Goal: Information Seeking & Learning: Learn about a topic

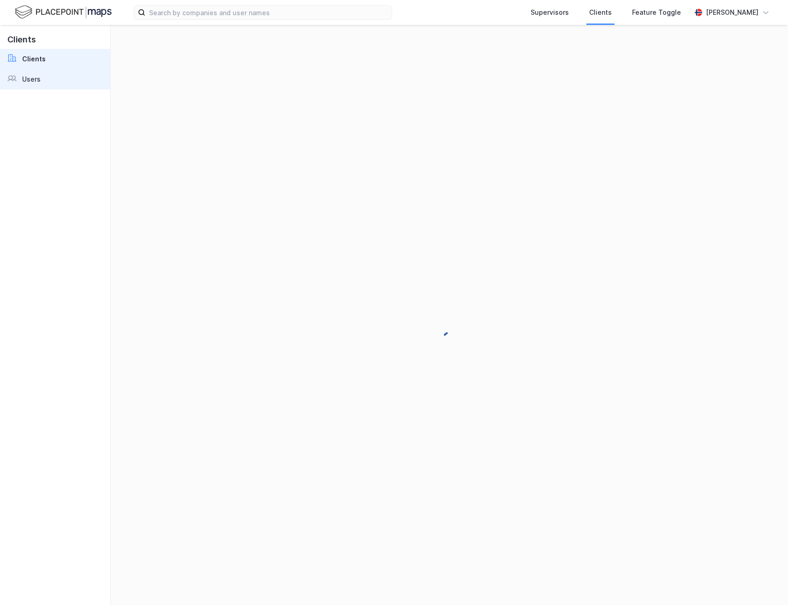
click at [23, 82] on div "Users" at bounding box center [31, 79] width 18 height 11
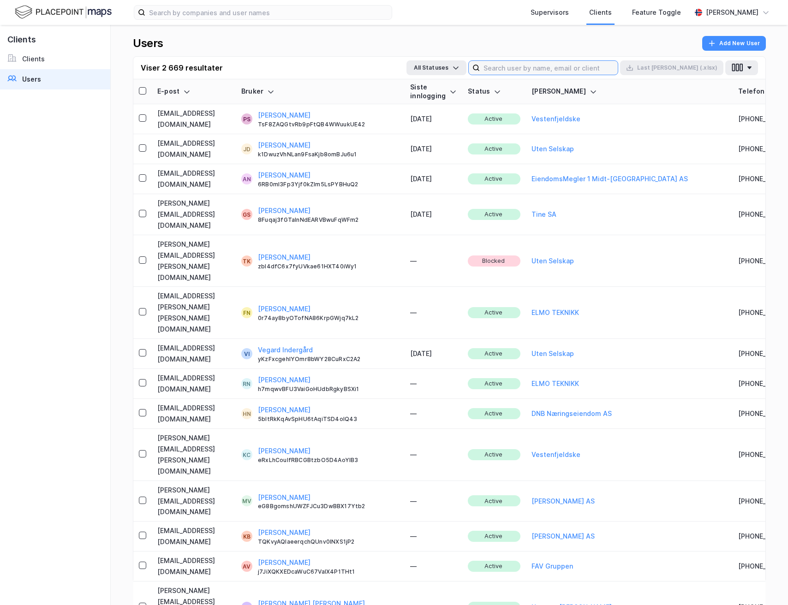
click at [555, 67] on input at bounding box center [549, 68] width 138 height 14
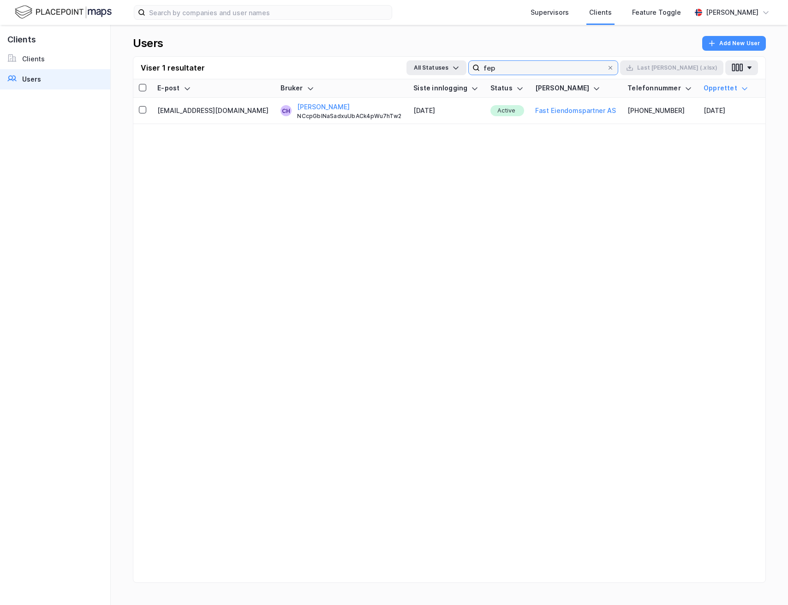
click at [555, 67] on input "fep" at bounding box center [543, 68] width 127 height 14
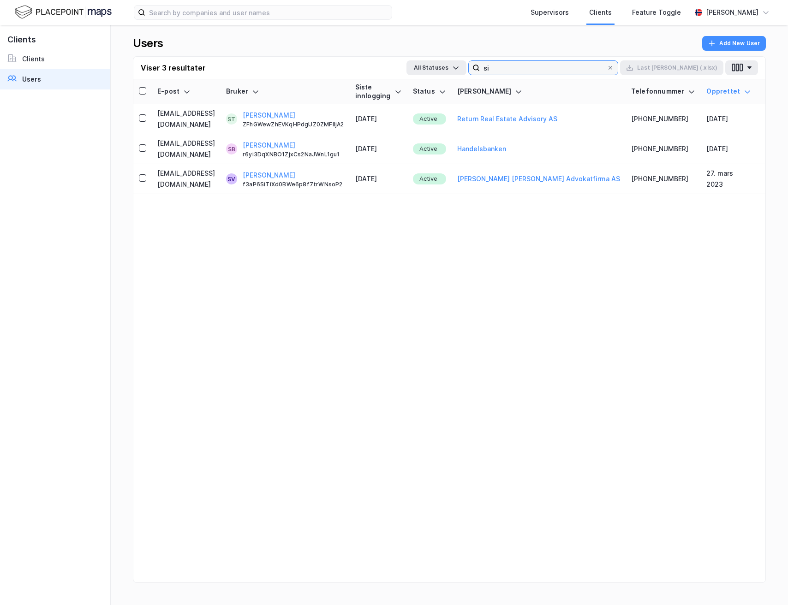
type input "s"
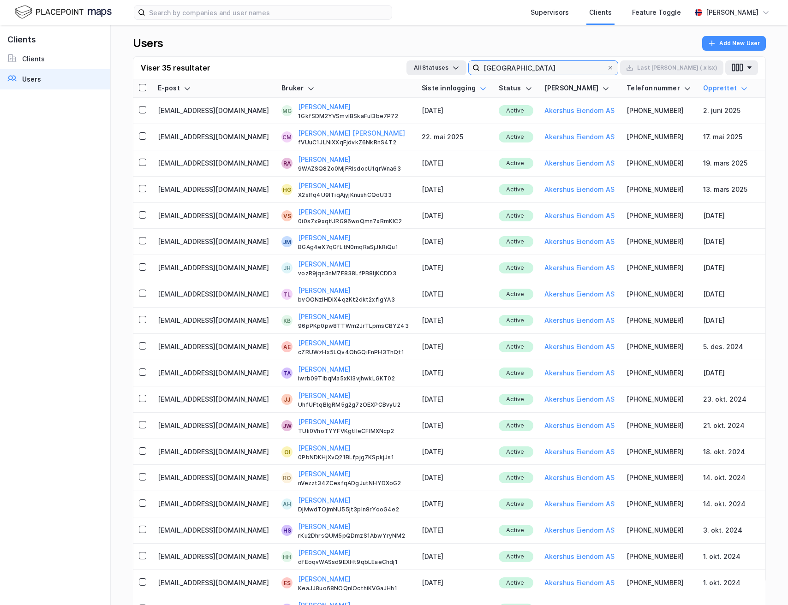
type input "[GEOGRAPHIC_DATA]"
click at [479, 86] on icon at bounding box center [482, 88] width 7 height 7
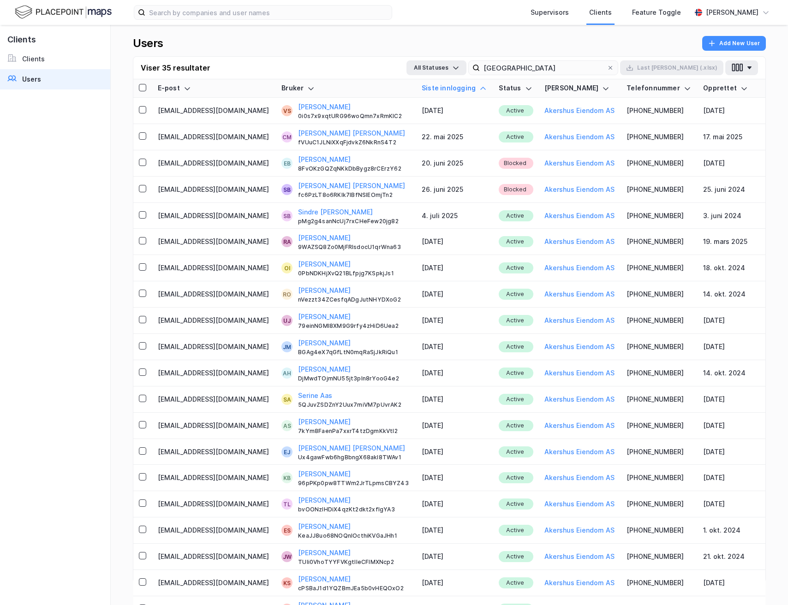
click at [479, 86] on icon at bounding box center [482, 88] width 7 height 7
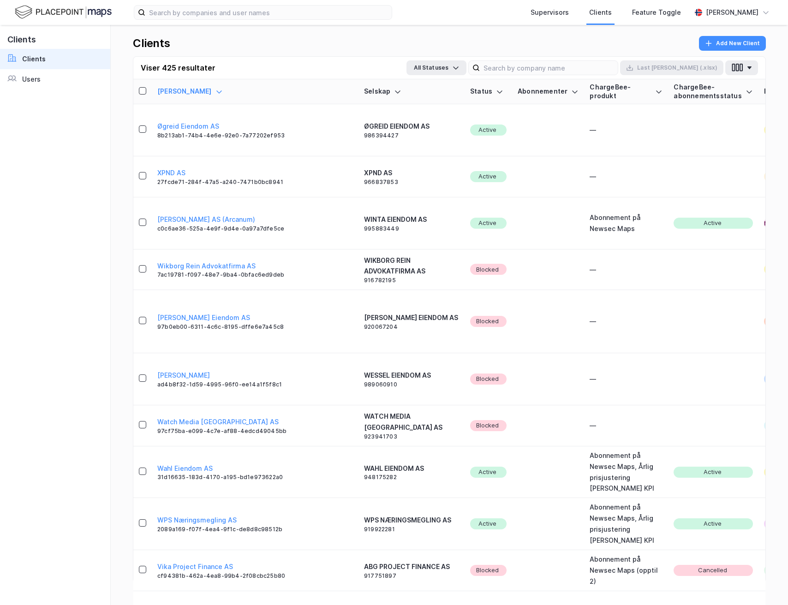
click at [20, 68] on link "Clients" at bounding box center [55, 59] width 110 height 20
click at [22, 75] on div "Users" at bounding box center [31, 79] width 18 height 11
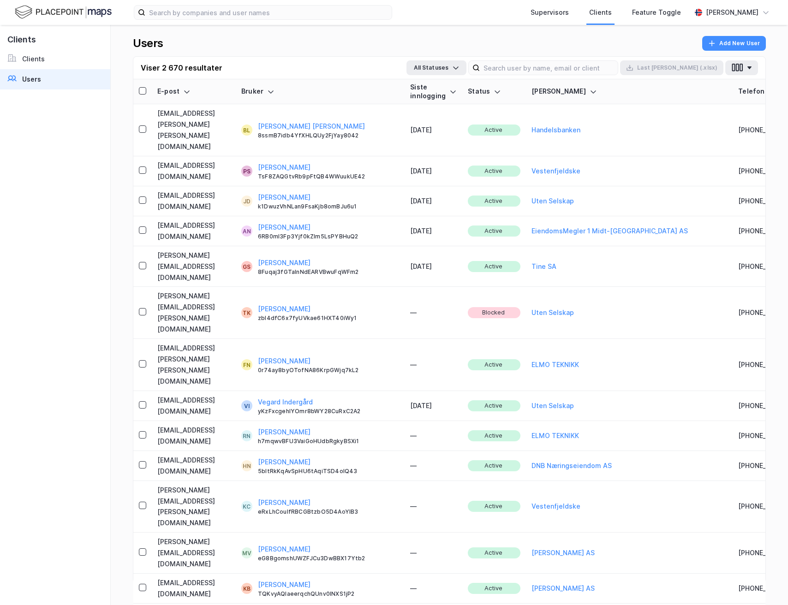
click at [571, 76] on div "Viser 2 670 resultater All Statuses Last [PERSON_NAME] (.xlsx)" at bounding box center [449, 68] width 632 height 23
click at [570, 72] on input at bounding box center [549, 68] width 138 height 14
click at [558, 61] on input at bounding box center [549, 68] width 138 height 14
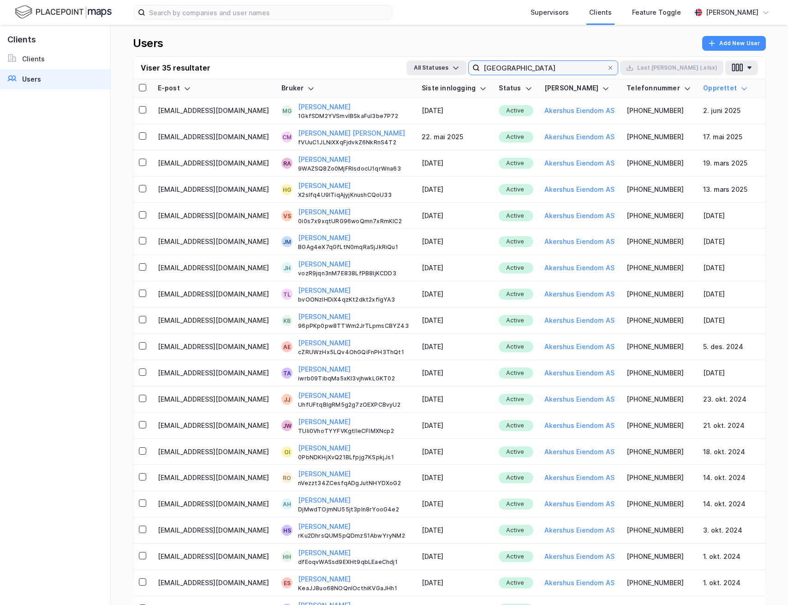
type input "[GEOGRAPHIC_DATA]"
click at [458, 89] on div "Siste innlogging" at bounding box center [455, 88] width 66 height 9
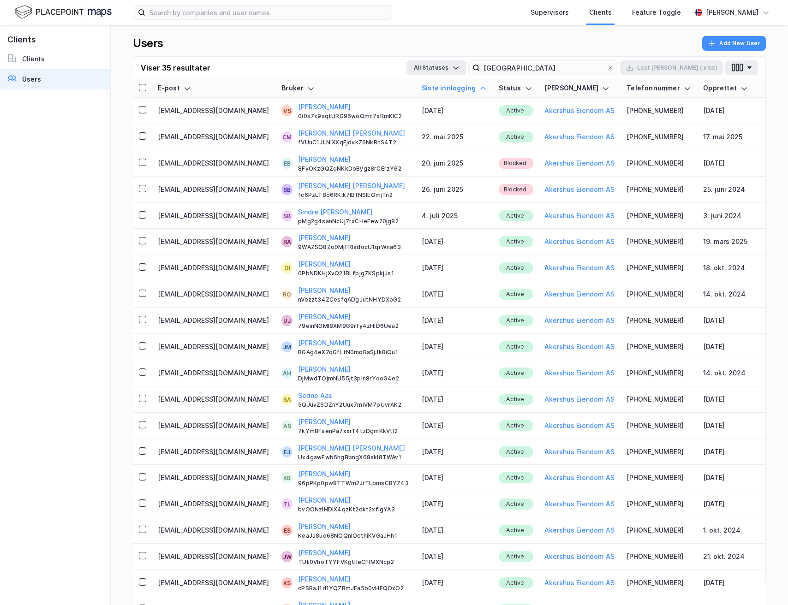
click at [479, 89] on icon at bounding box center [482, 88] width 7 height 7
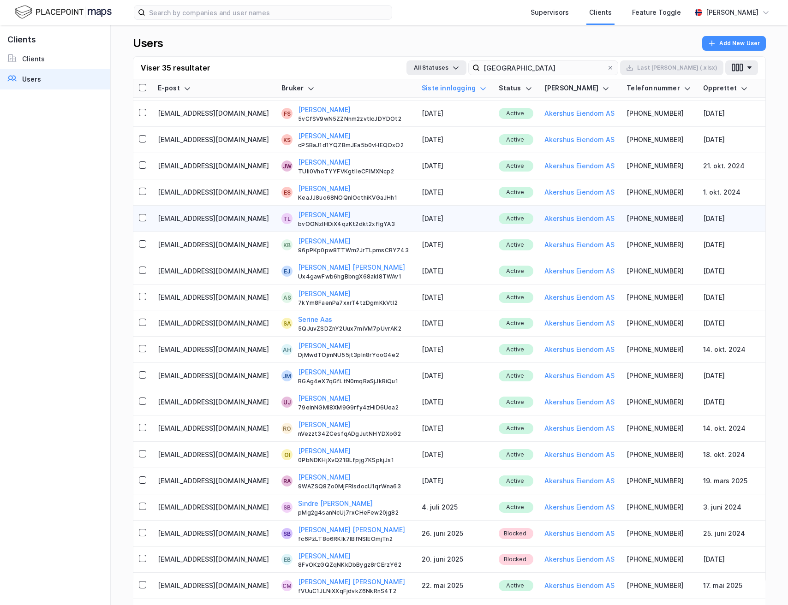
scroll to position [411, 0]
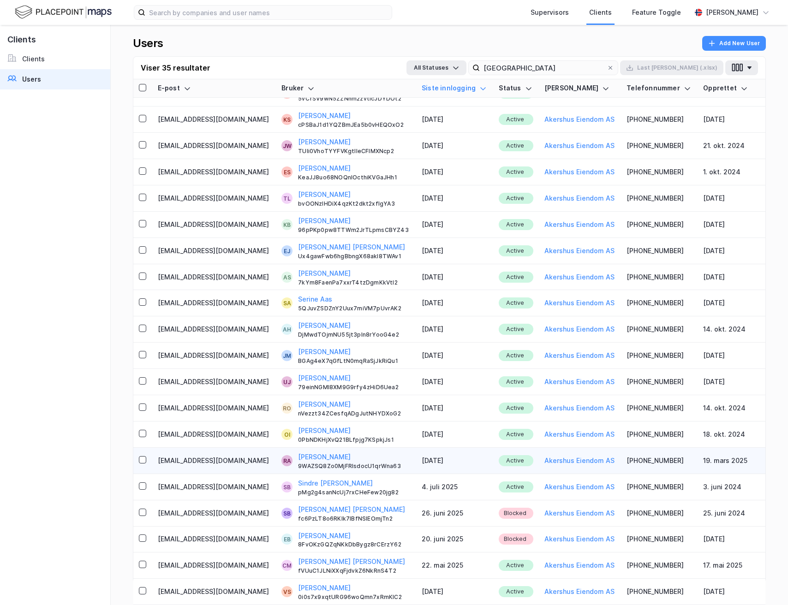
click at [144, 455] on td at bounding box center [142, 461] width 19 height 26
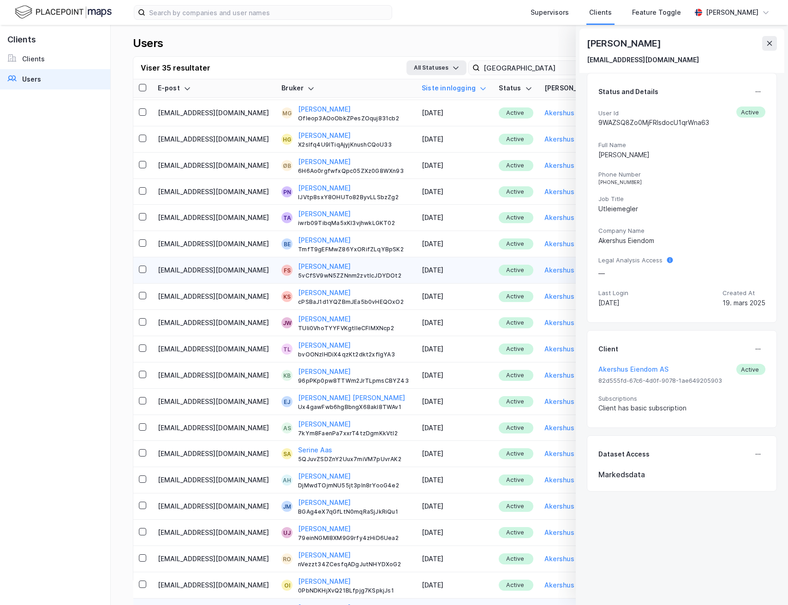
scroll to position [411, 0]
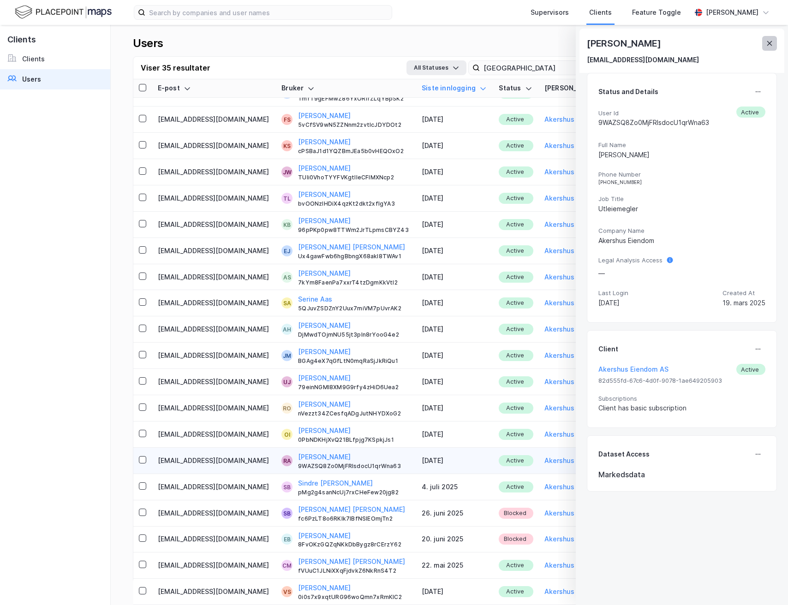
click at [767, 41] on icon at bounding box center [769, 43] width 7 height 7
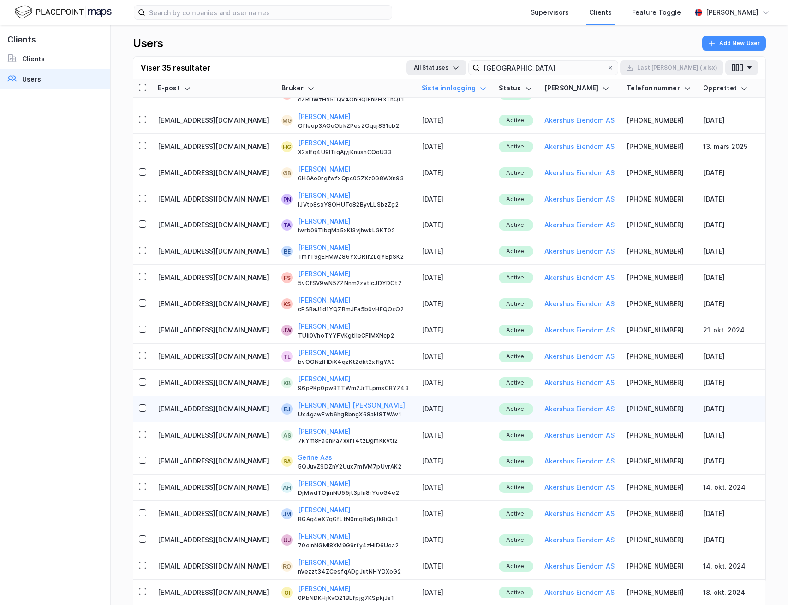
scroll to position [254, 0]
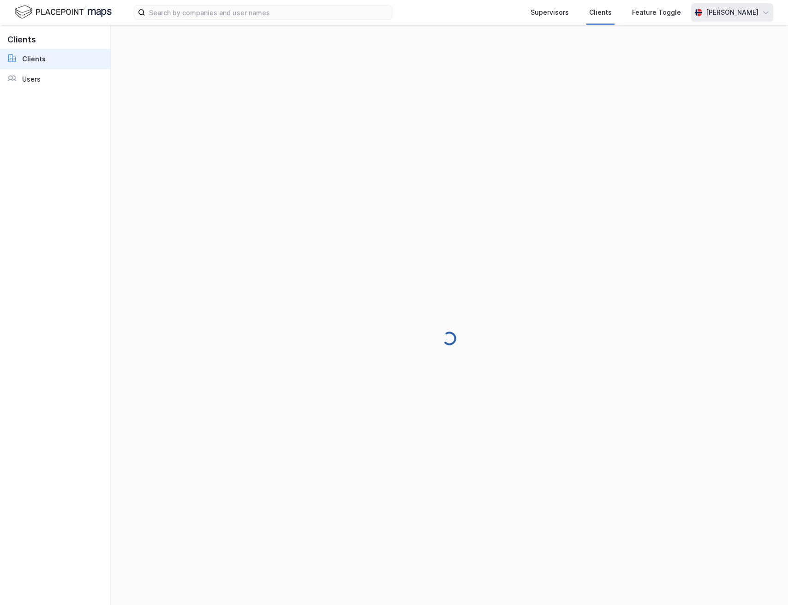
click at [730, 19] on div "[PERSON_NAME]" at bounding box center [732, 12] width 82 height 18
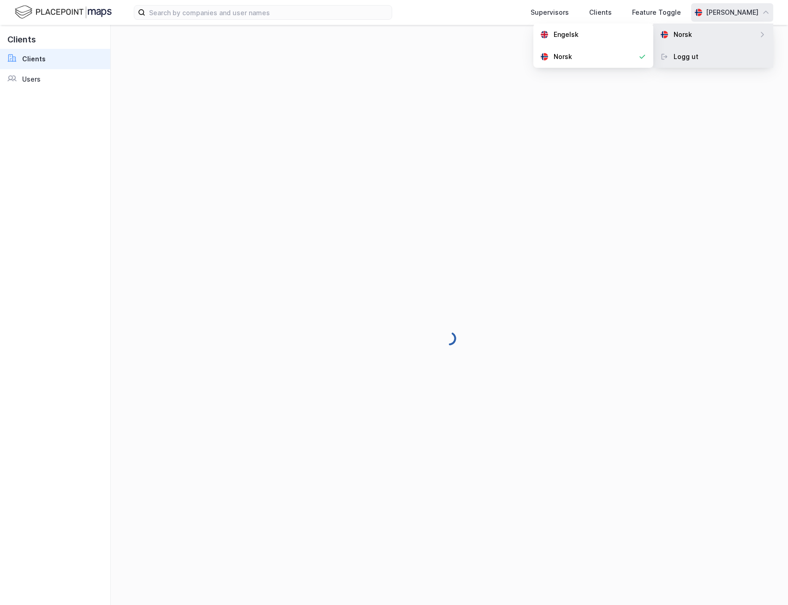
click at [702, 54] on div "Logg ut" at bounding box center [713, 57] width 120 height 22
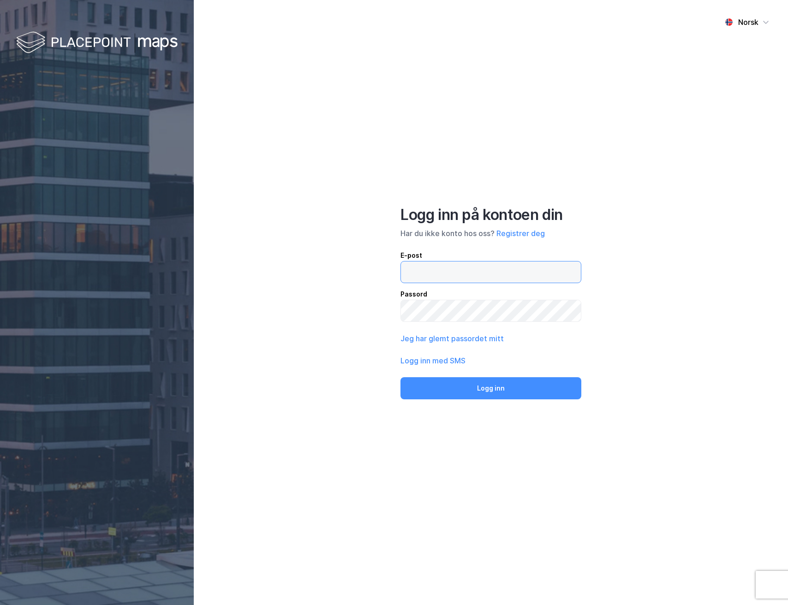
click at [432, 270] on input "email" at bounding box center [491, 272] width 180 height 21
type input "andreas+admin@newsecmaps.com"
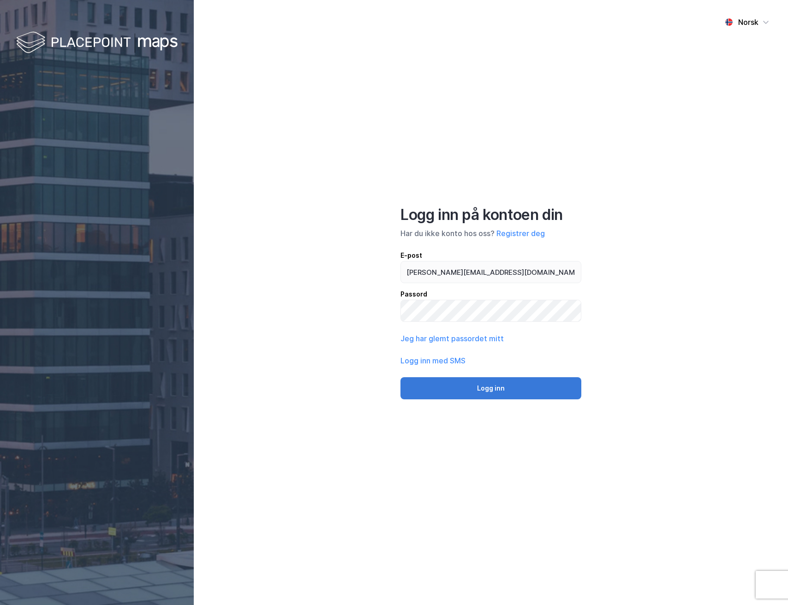
click at [467, 387] on button "Logg inn" at bounding box center [491, 388] width 181 height 22
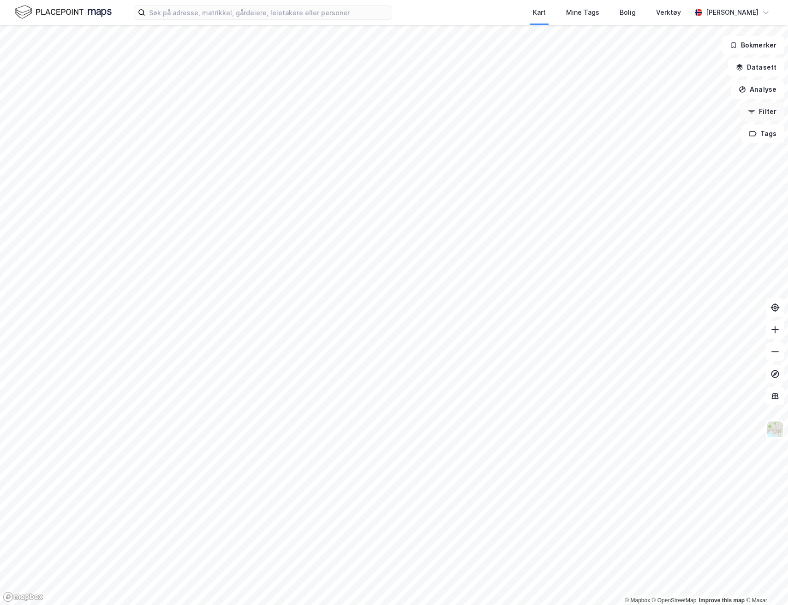
click at [759, 114] on button "Filter" at bounding box center [762, 111] width 44 height 18
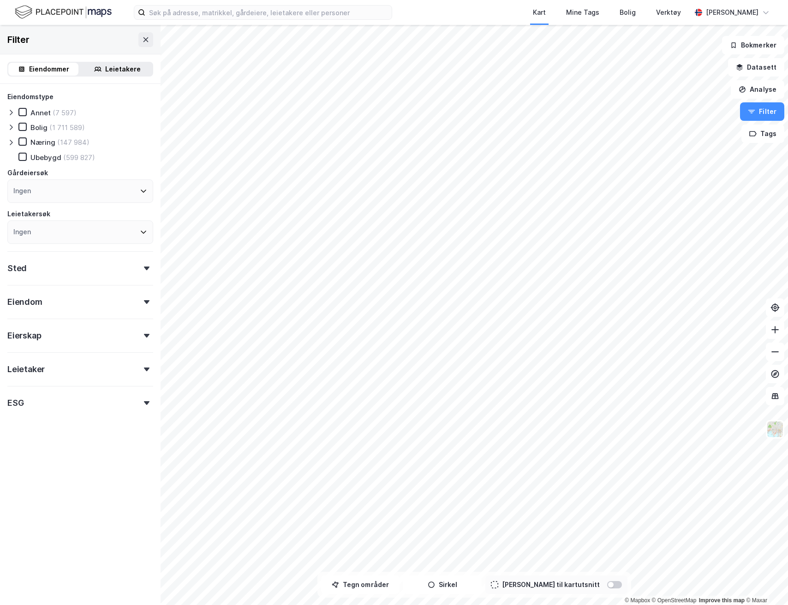
click at [109, 70] on div "Leietakere" at bounding box center [123, 69] width 36 height 11
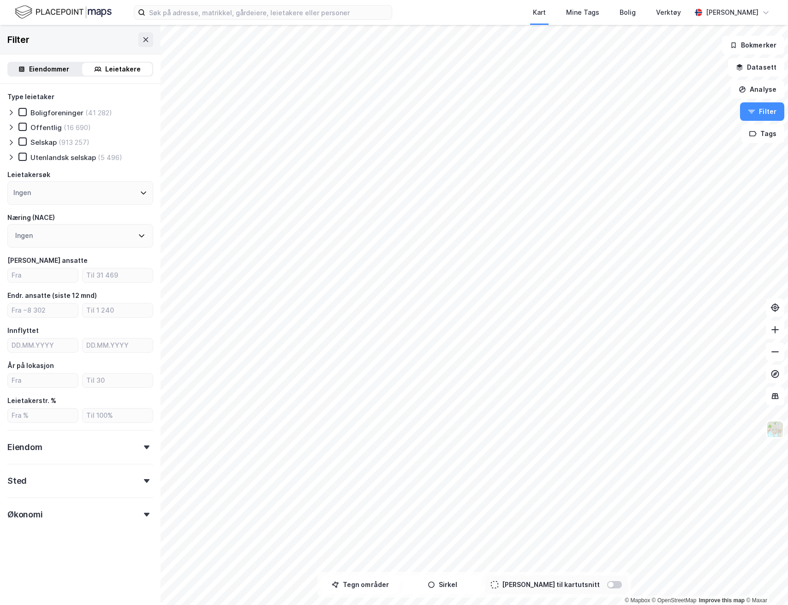
click at [607, 587] on div at bounding box center [614, 584] width 15 height 7
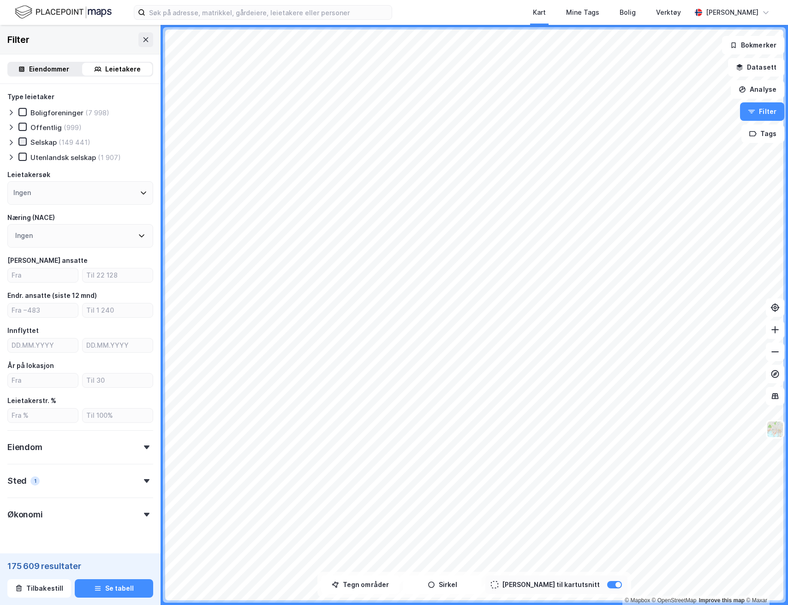
click at [22, 139] on icon at bounding box center [22, 141] width 6 height 6
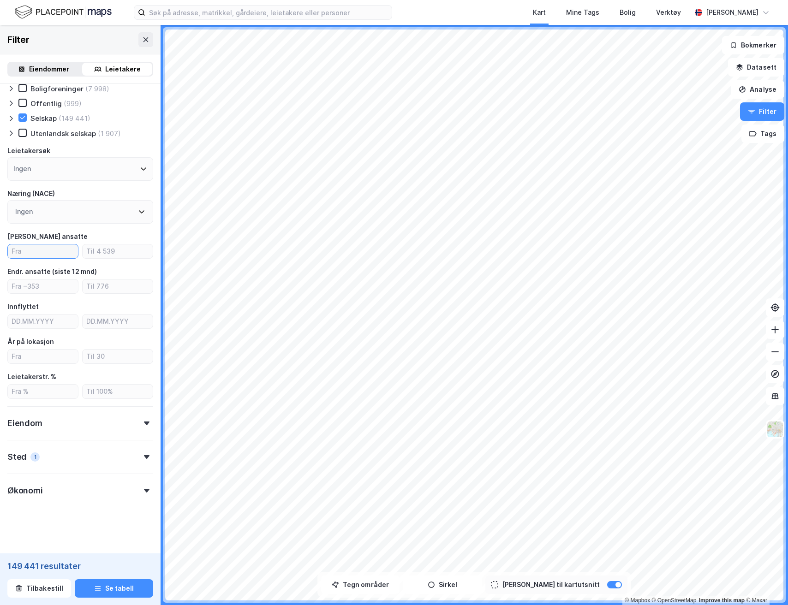
click at [35, 247] on input "number" at bounding box center [43, 252] width 70 height 14
type input "5"
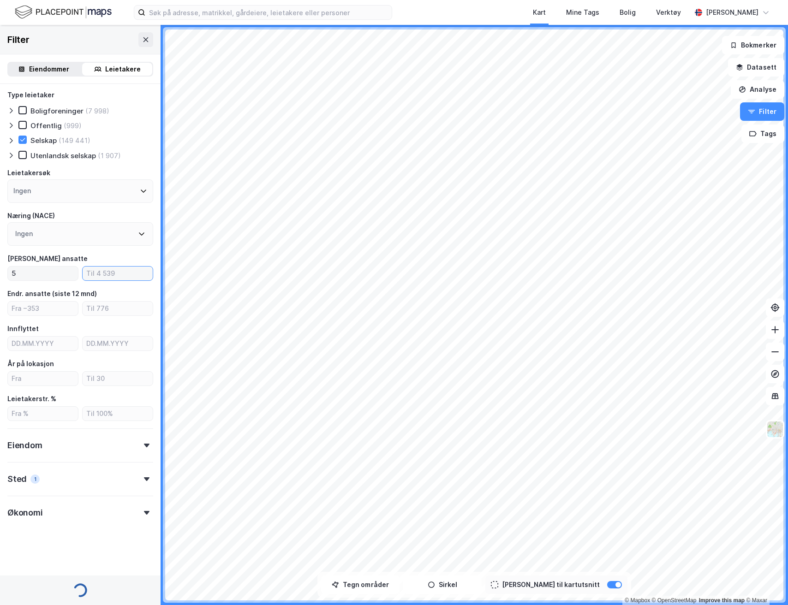
scroll to position [24, 0]
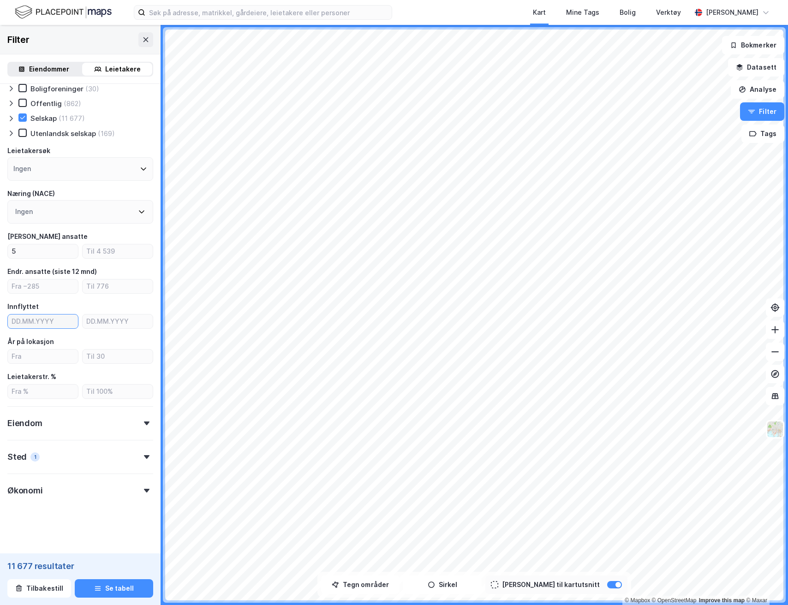
type input "DD.MM.YYYY"
click at [57, 326] on input "DD.MM.YYYY" at bounding box center [43, 322] width 70 height 14
type input "DD.MM.YYYY"
click at [110, 292] on input "number" at bounding box center [118, 287] width 70 height 14
click at [106, 301] on div "Innflyttet" at bounding box center [80, 306] width 146 height 11
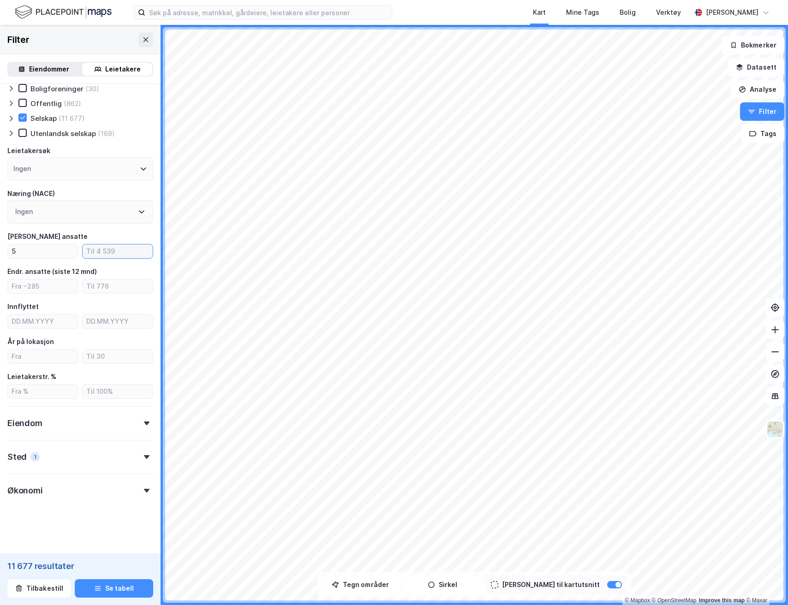
click at [97, 252] on input "number" at bounding box center [118, 252] width 70 height 14
click at [52, 290] on input "number" at bounding box center [43, 287] width 70 height 14
click at [108, 283] on input "number" at bounding box center [118, 287] width 70 height 14
click at [31, 292] on input "number" at bounding box center [43, 287] width 70 height 14
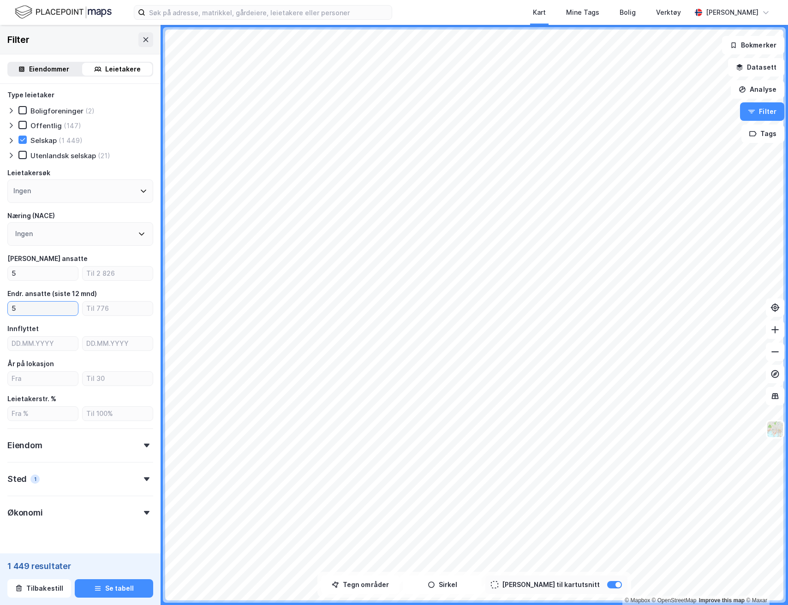
scroll to position [24, 0]
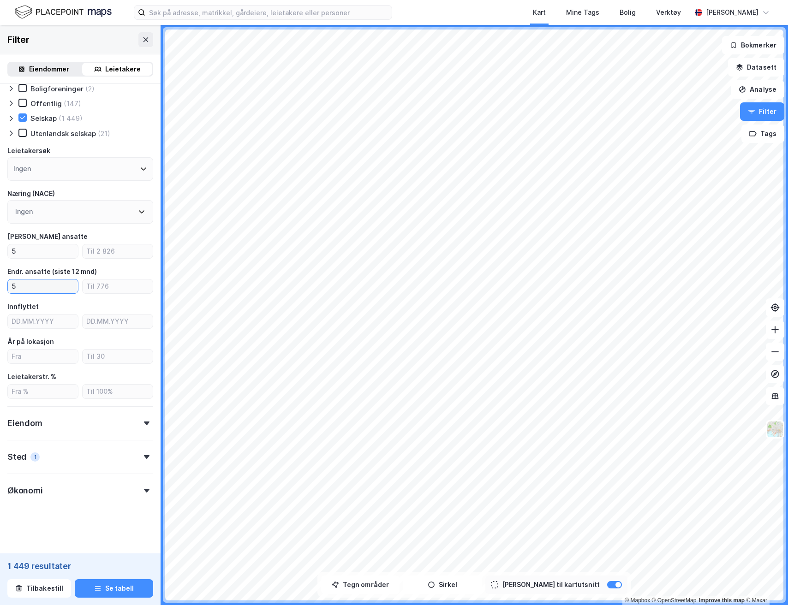
type input "5"
click at [54, 366] on div "Type leietaker Boligforeninger (2) Offentlig (147) Selskap (1 449) Utenlandsk s…" at bounding box center [80, 283] width 146 height 433
type input "4"
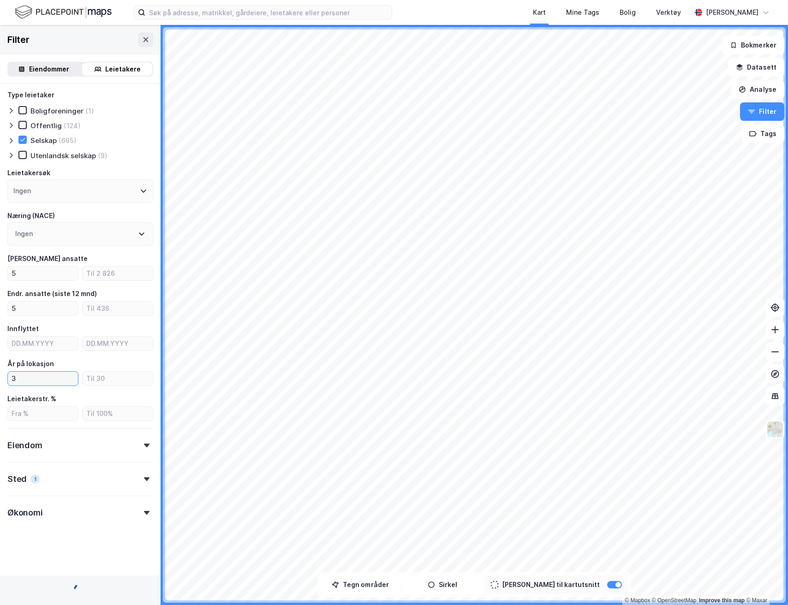
scroll to position [24, 0]
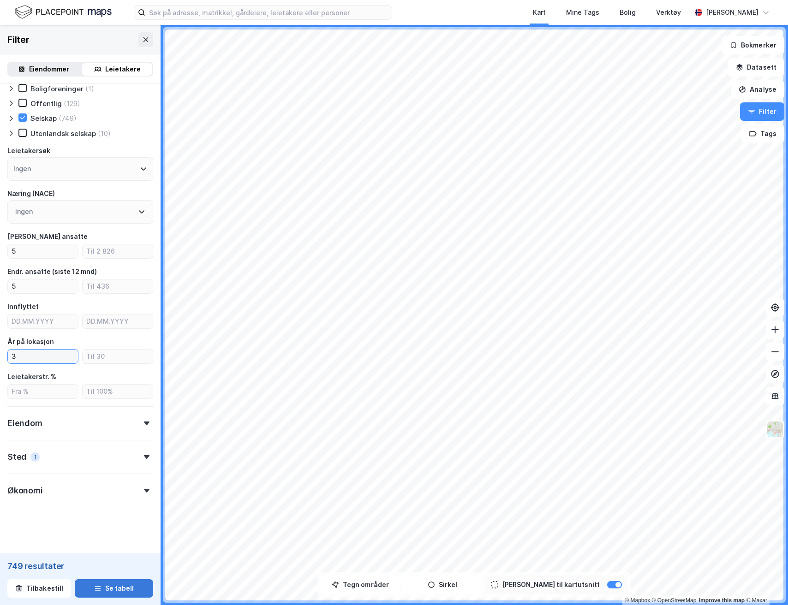
type input "3"
click at [114, 590] on button "Se tabell" at bounding box center [114, 589] width 78 height 18
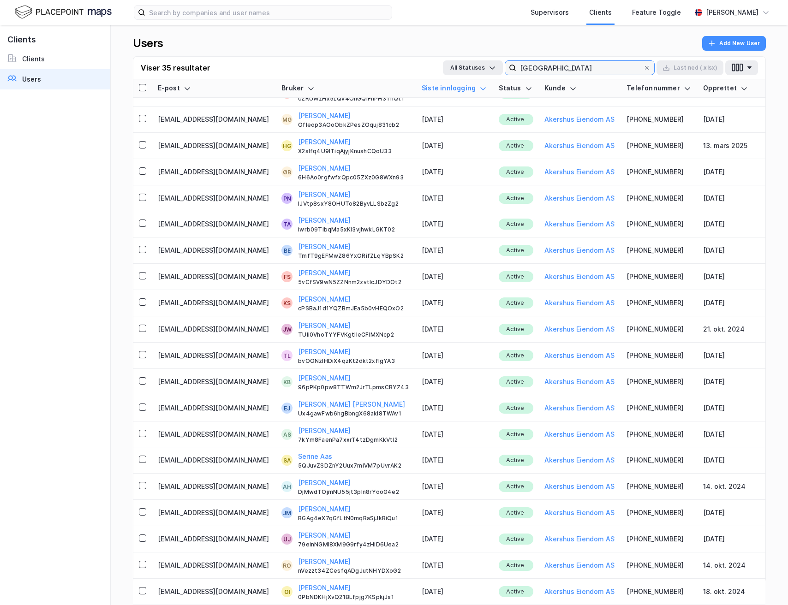
click at [587, 66] on input "[GEOGRAPHIC_DATA]" at bounding box center [579, 68] width 127 height 14
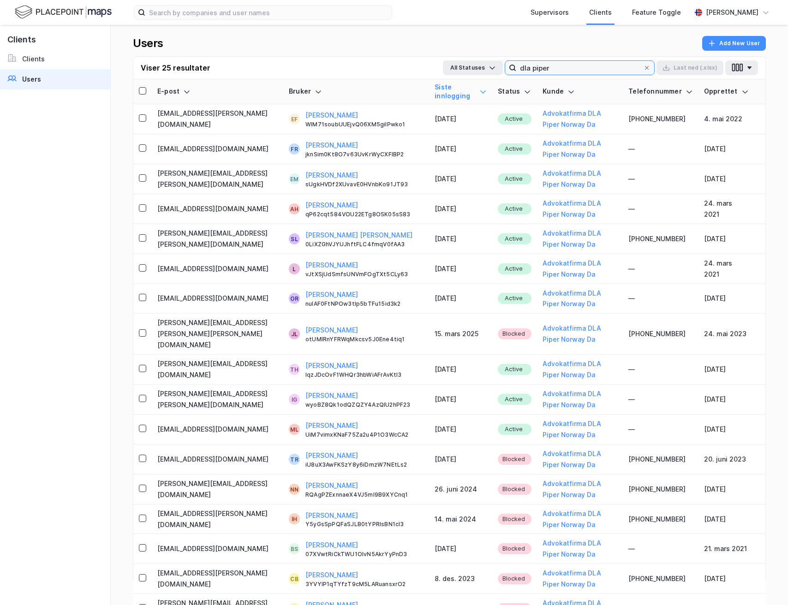
type input "dla piper"
